Goal: Information Seeking & Learning: Learn about a topic

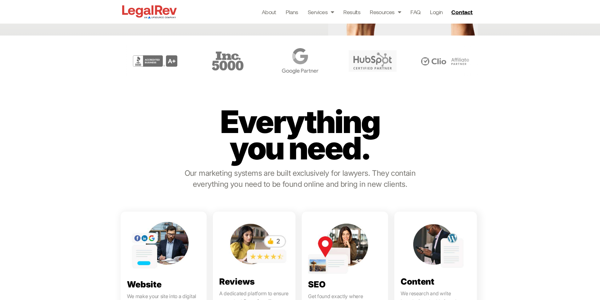
scroll to position [189, 0]
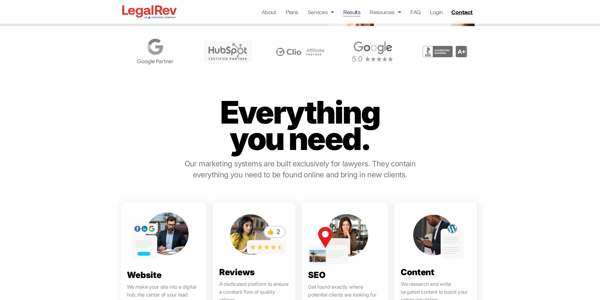
click at [349, 14] on link "Results" at bounding box center [351, 12] width 17 height 9
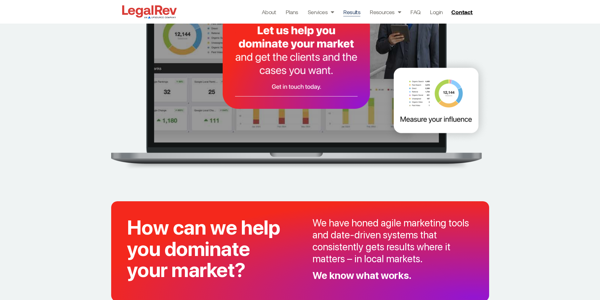
scroll to position [315, 0]
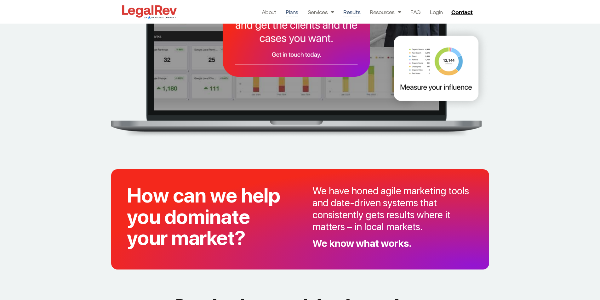
click at [293, 14] on link "Plans" at bounding box center [291, 12] width 13 height 9
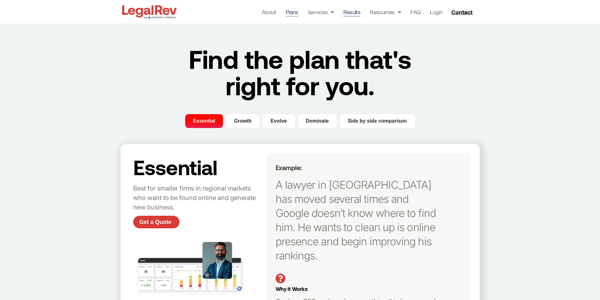
click at [353, 13] on link "Results" at bounding box center [351, 12] width 17 height 9
